Goal: Register for event/course

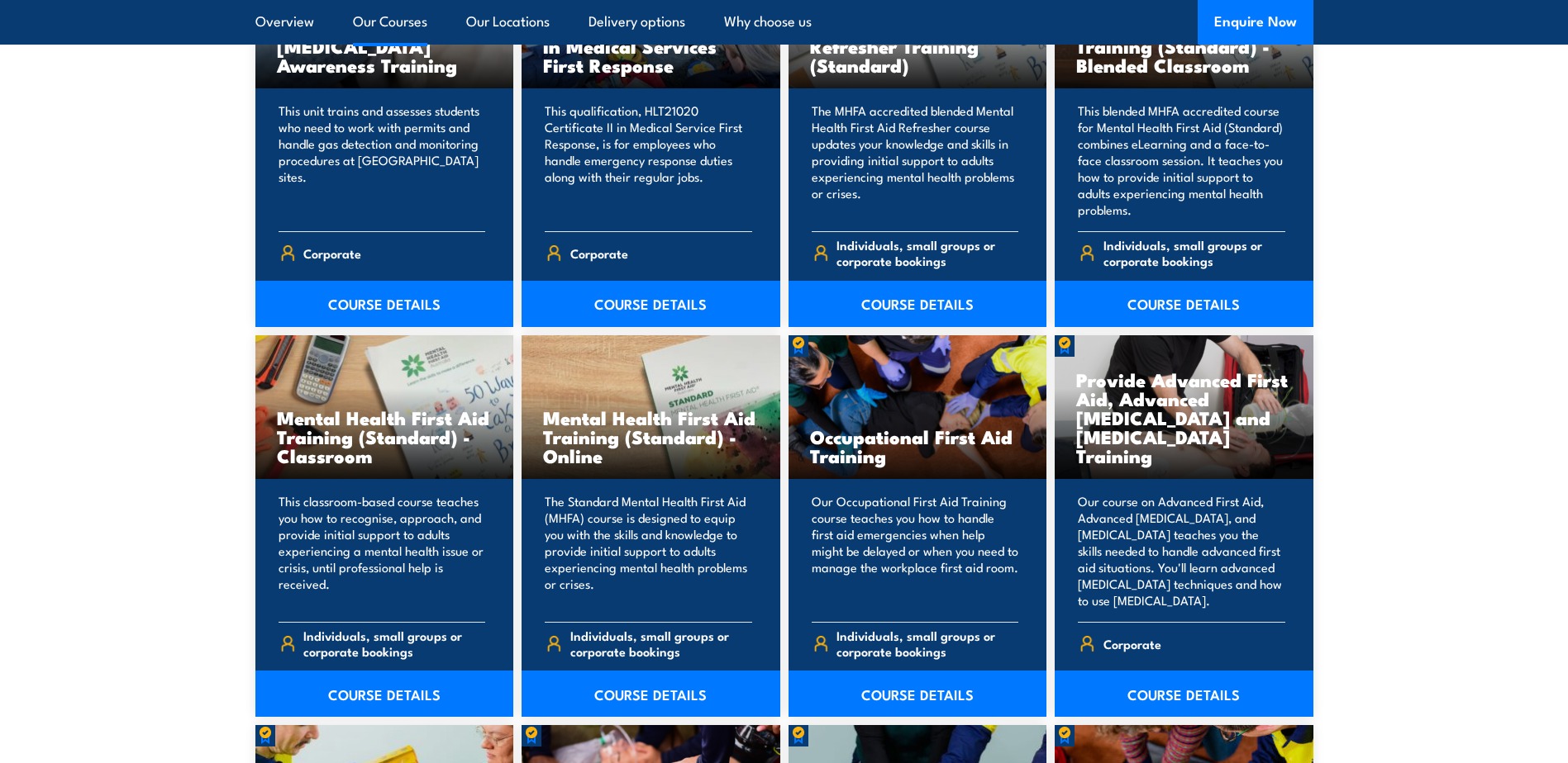
scroll to position [1569, 0]
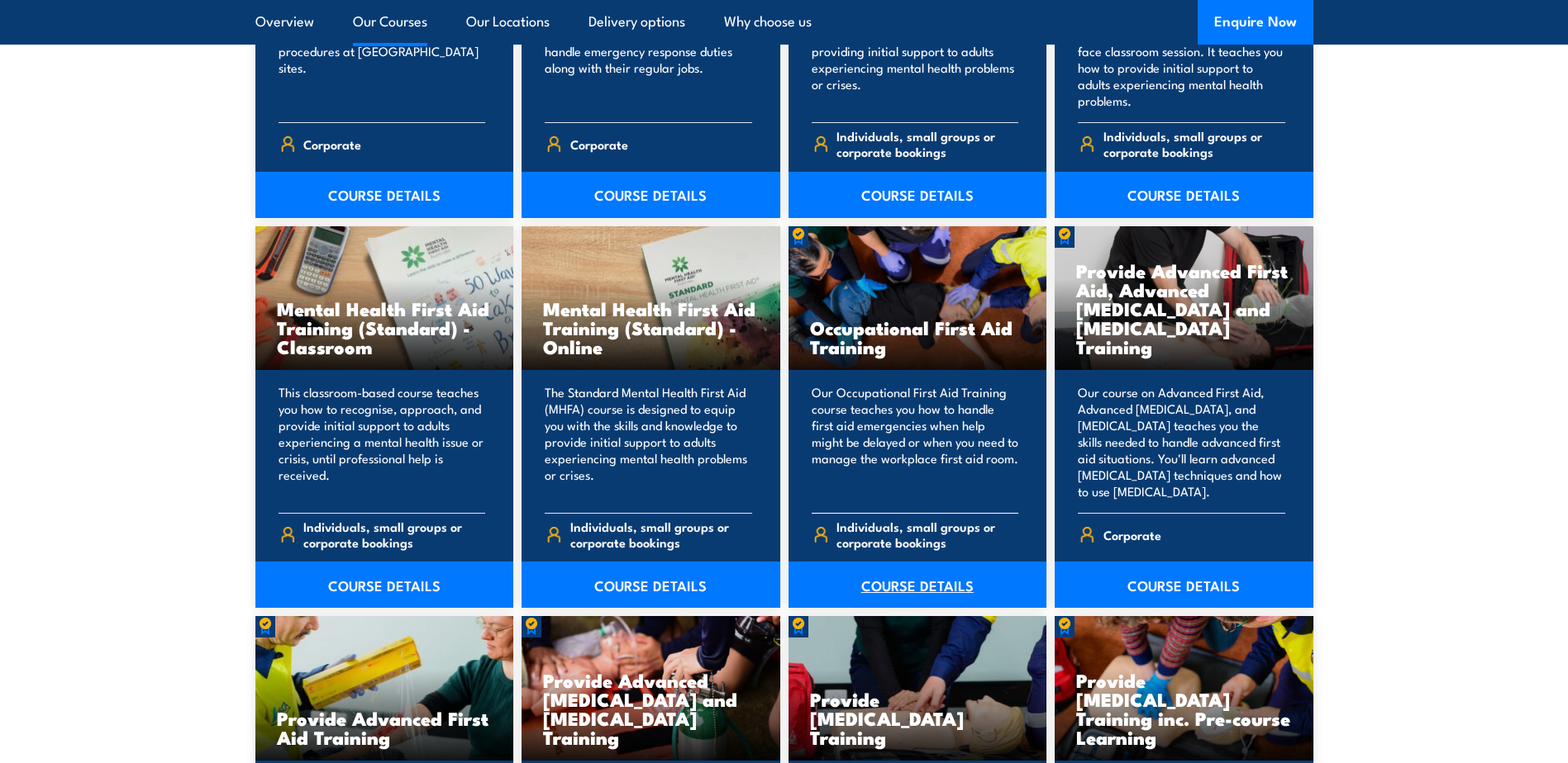
click at [922, 580] on link "COURSE DETAILS" at bounding box center [918, 585] width 259 height 46
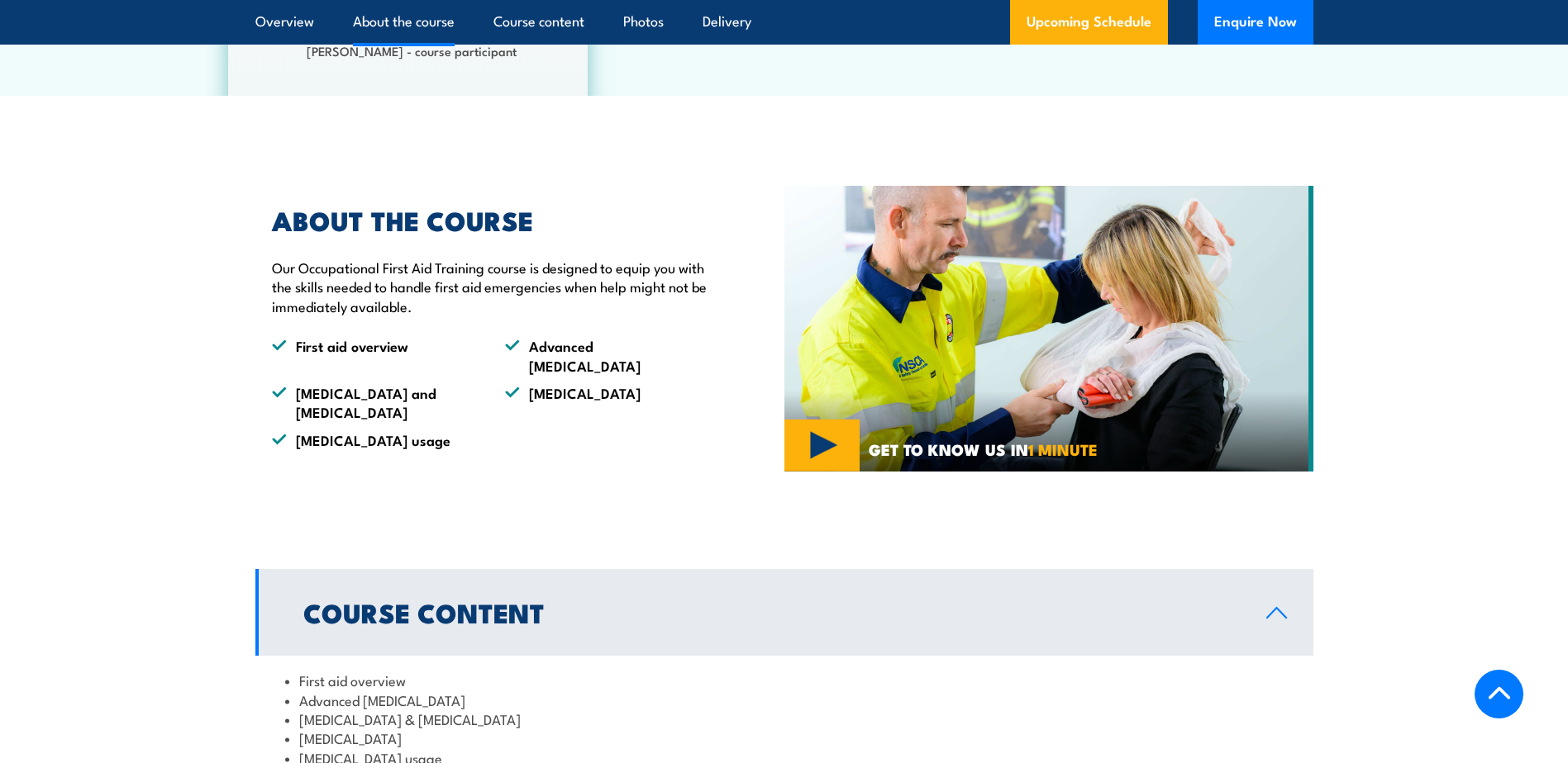
scroll to position [1157, 0]
